Goal: Check status: Check status

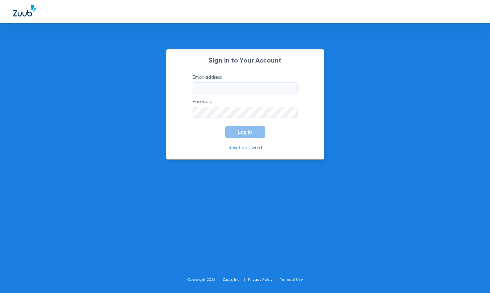
type input "[EMAIL_ADDRESS][DOMAIN_NAME]"
click at [240, 133] on span "Log In" at bounding box center [245, 131] width 14 height 5
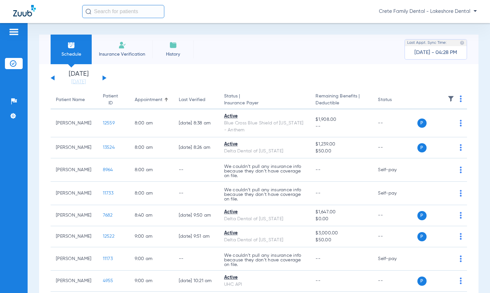
click at [103, 75] on div "[DATE] [DATE] [DATE] [DATE] [DATE] [DATE] [DATE] [DATE] [DATE] [DATE] [DATE] [D…" at bounding box center [79, 78] width 56 height 14
click at [105, 78] on button at bounding box center [105, 77] width 4 height 5
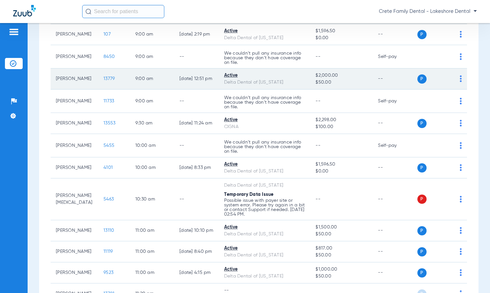
scroll to position [197, 0]
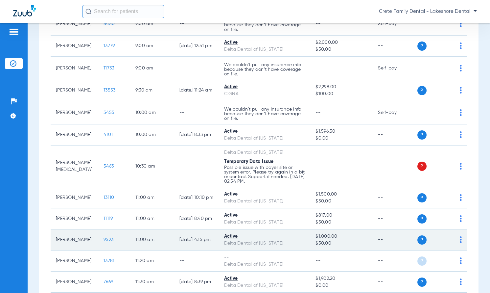
click at [104, 242] on span "9523" at bounding box center [109, 239] width 10 height 5
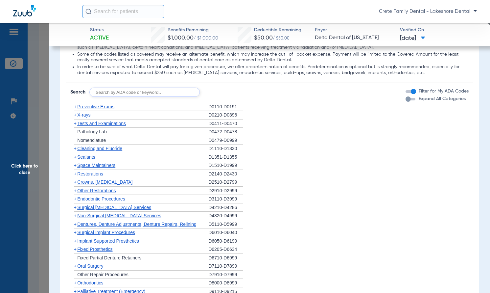
scroll to position [493, 0]
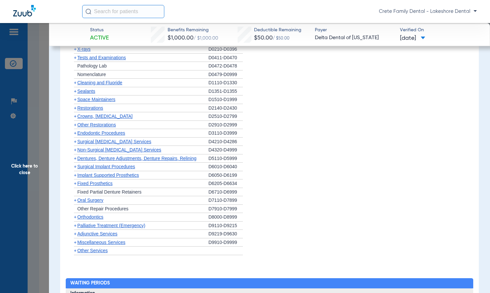
click at [92, 216] on span "Orthodontics" at bounding box center [90, 216] width 26 height 5
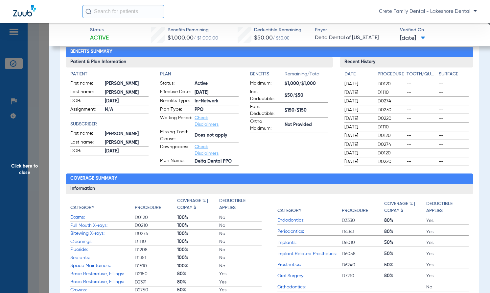
scroll to position [0, 0]
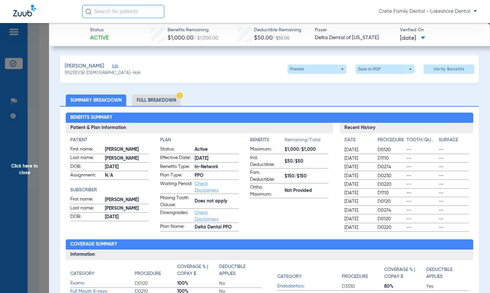
click at [147, 100] on li "Full Breakdown" at bounding box center [156, 100] width 49 height 12
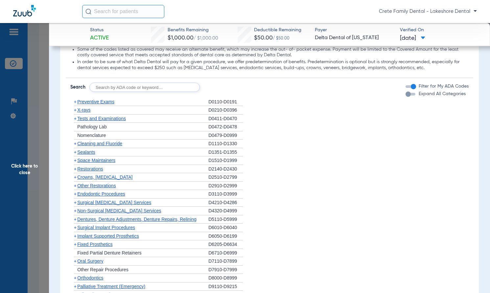
scroll to position [625, 0]
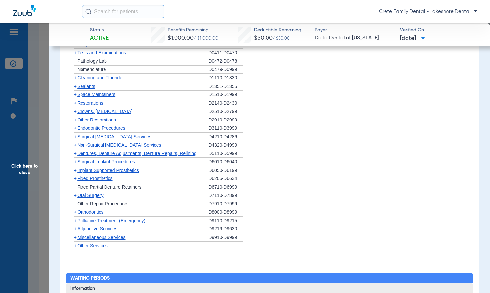
click at [91, 213] on span "Orthodontics" at bounding box center [90, 211] width 26 height 5
